Goal: Navigation & Orientation: Understand site structure

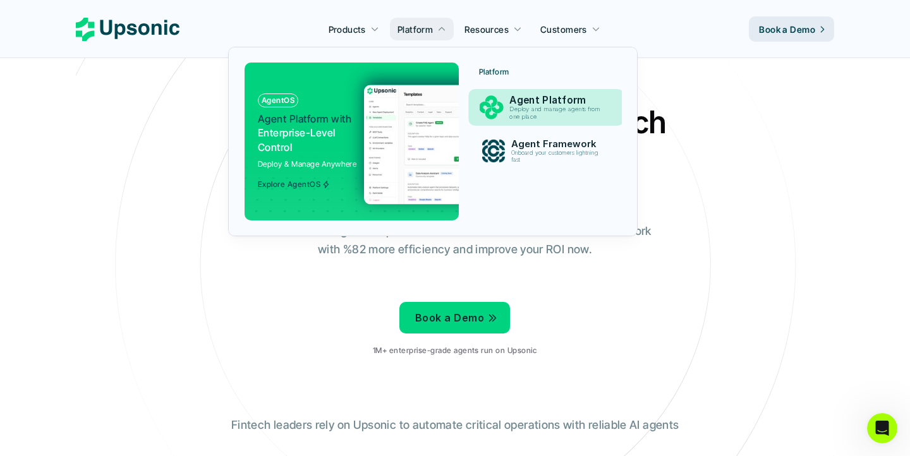
click at [533, 97] on p "Agent Platform" at bounding box center [558, 101] width 97 height 12
click at [533, 97] on p "Agent Platform" at bounding box center [558, 100] width 98 height 12
click at [545, 114] on p "Deploy and manage agents from one place" at bounding box center [557, 113] width 95 height 14
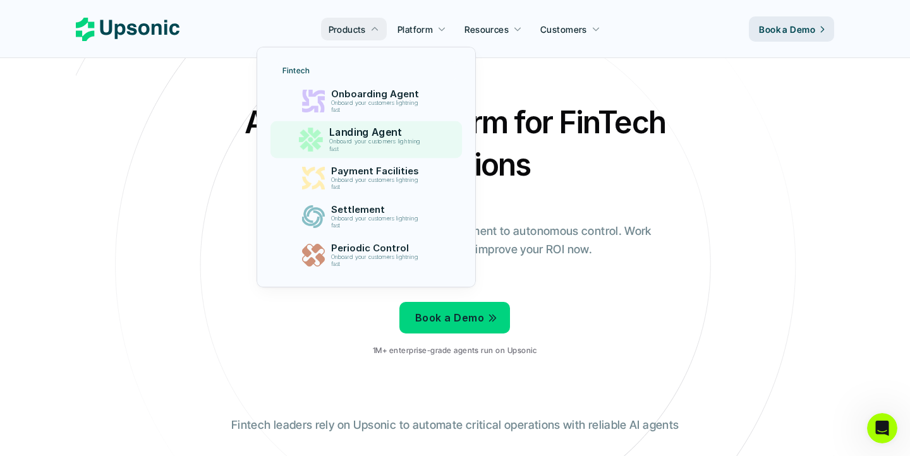
click at [368, 128] on p "Landing Agent" at bounding box center [378, 132] width 98 height 12
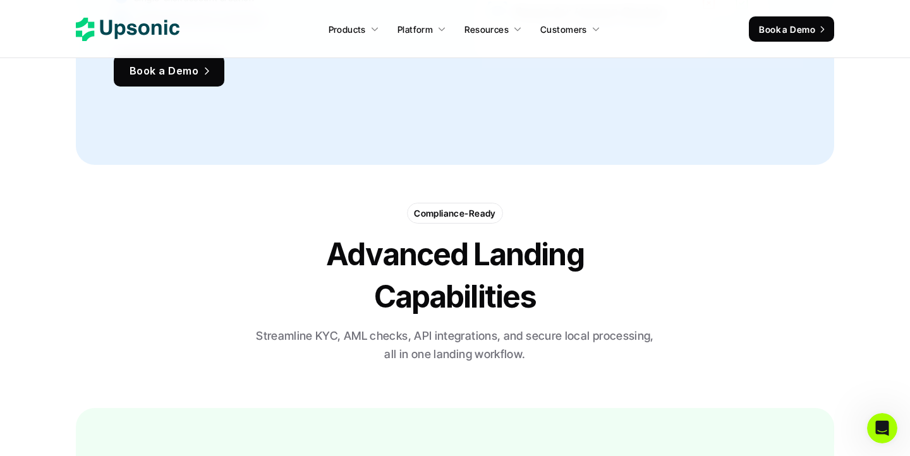
scroll to position [1872, 0]
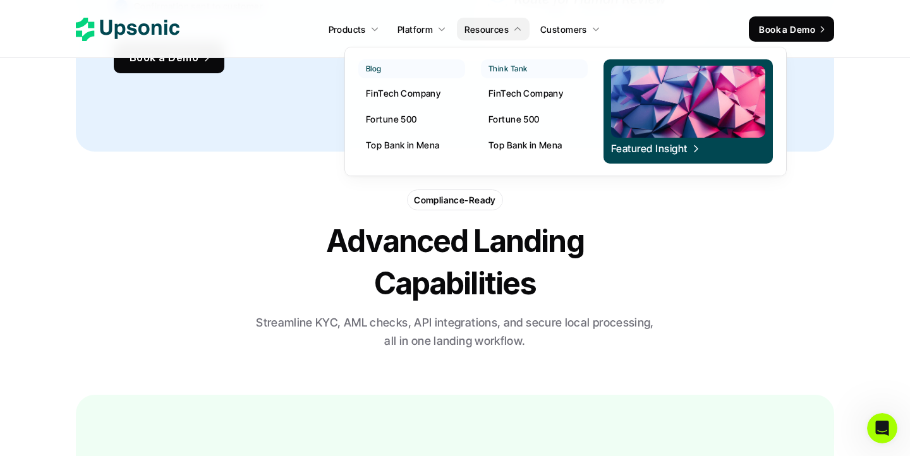
click at [413, 145] on p "Top Bank in Mena" at bounding box center [403, 144] width 74 height 13
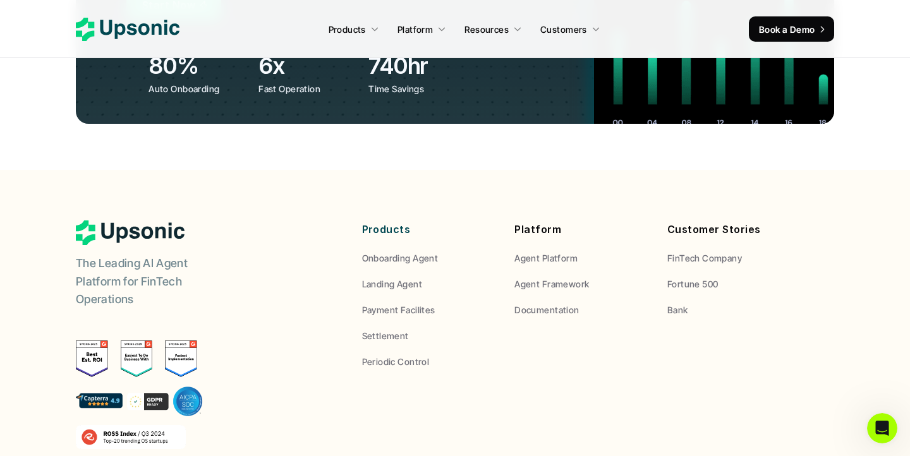
scroll to position [4778, 0]
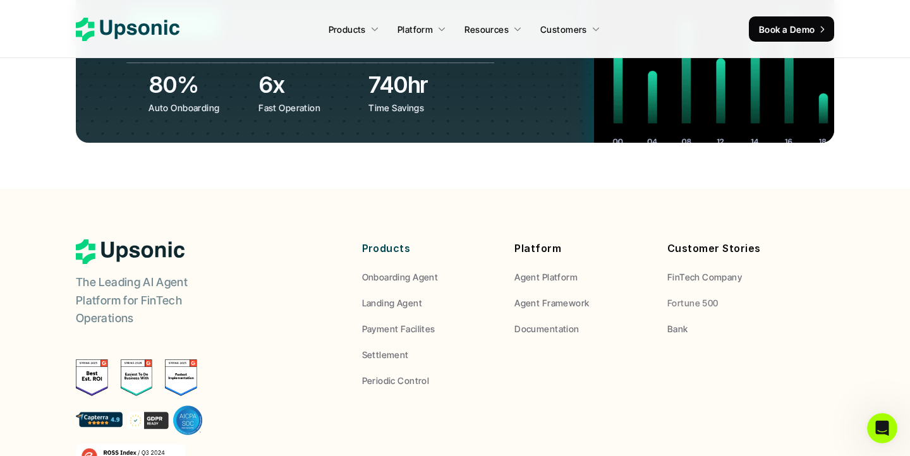
click at [681, 322] on p "Bank" at bounding box center [677, 328] width 21 height 13
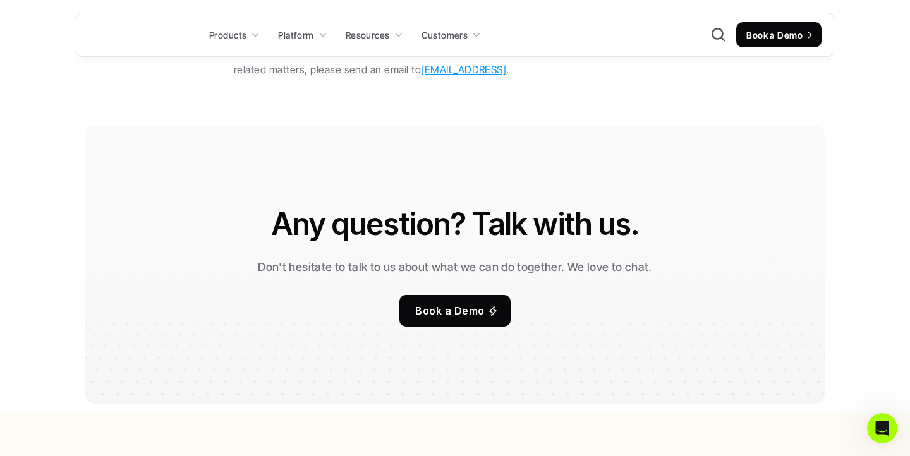
scroll to position [8746, 0]
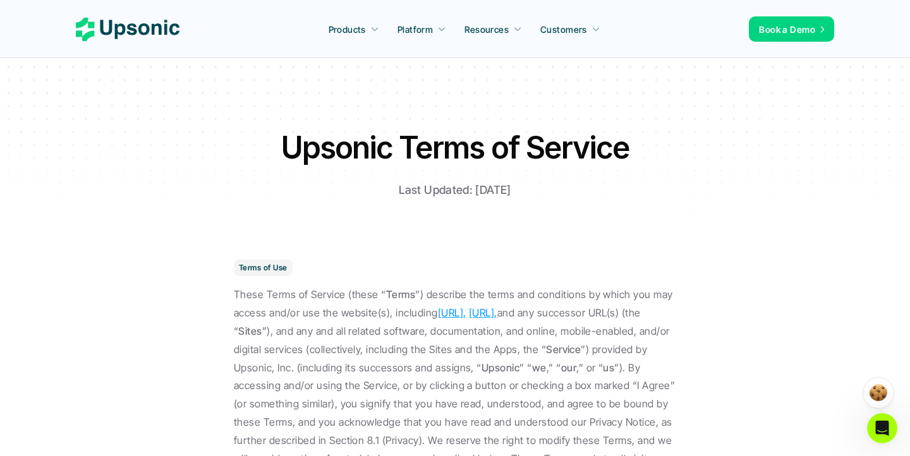
click at [497, 318] on link "http://cloud.upsonic.ai/," at bounding box center [483, 312] width 28 height 13
click at [466, 313] on link "http://upsonic.ai/," at bounding box center [452, 312] width 28 height 13
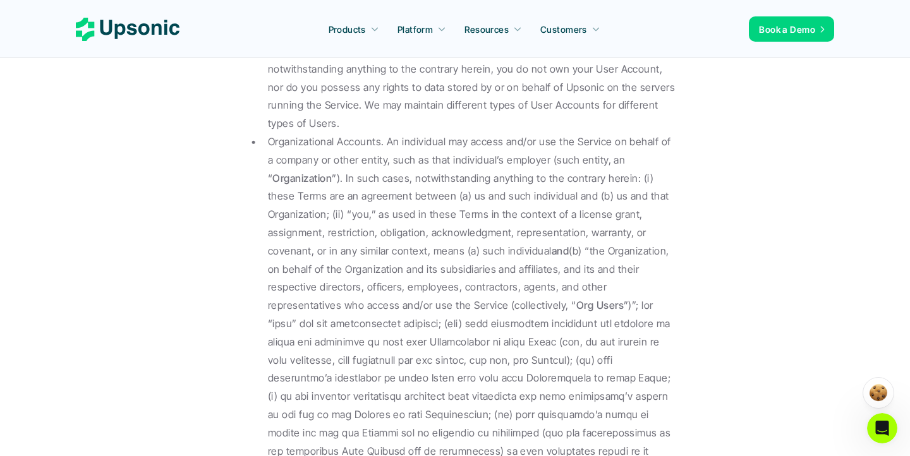
scroll to position [1162, 0]
